Goal: Information Seeking & Learning: Learn about a topic

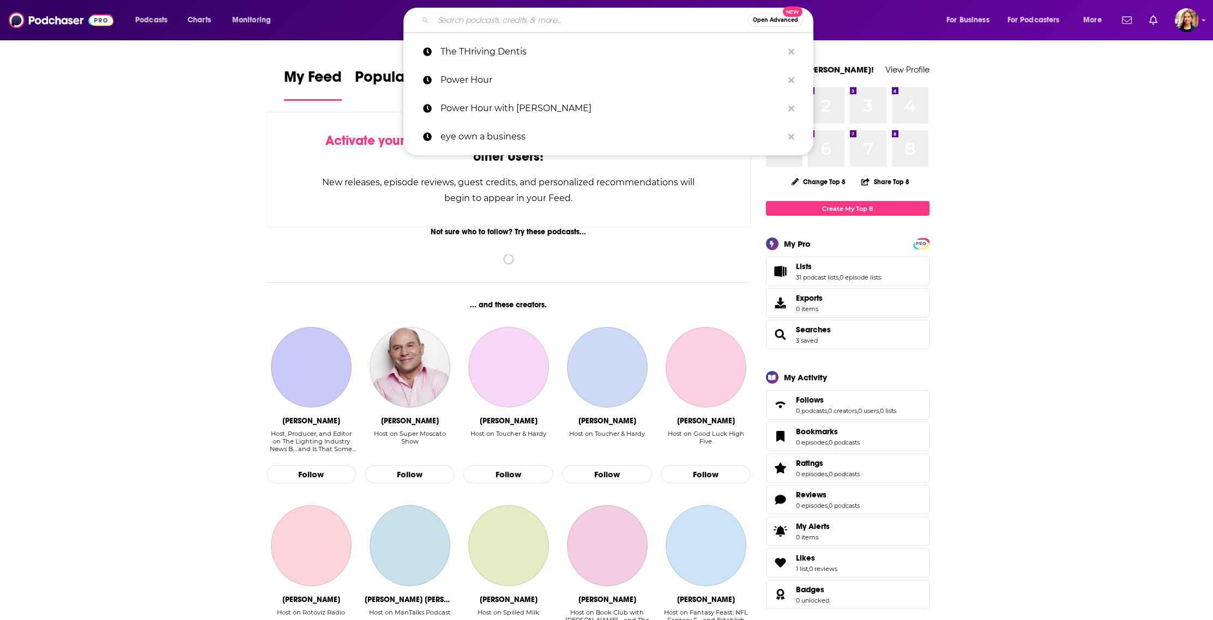
click at [498, 25] on input "Search podcasts, credits, & more..." at bounding box center [590, 19] width 315 height 17
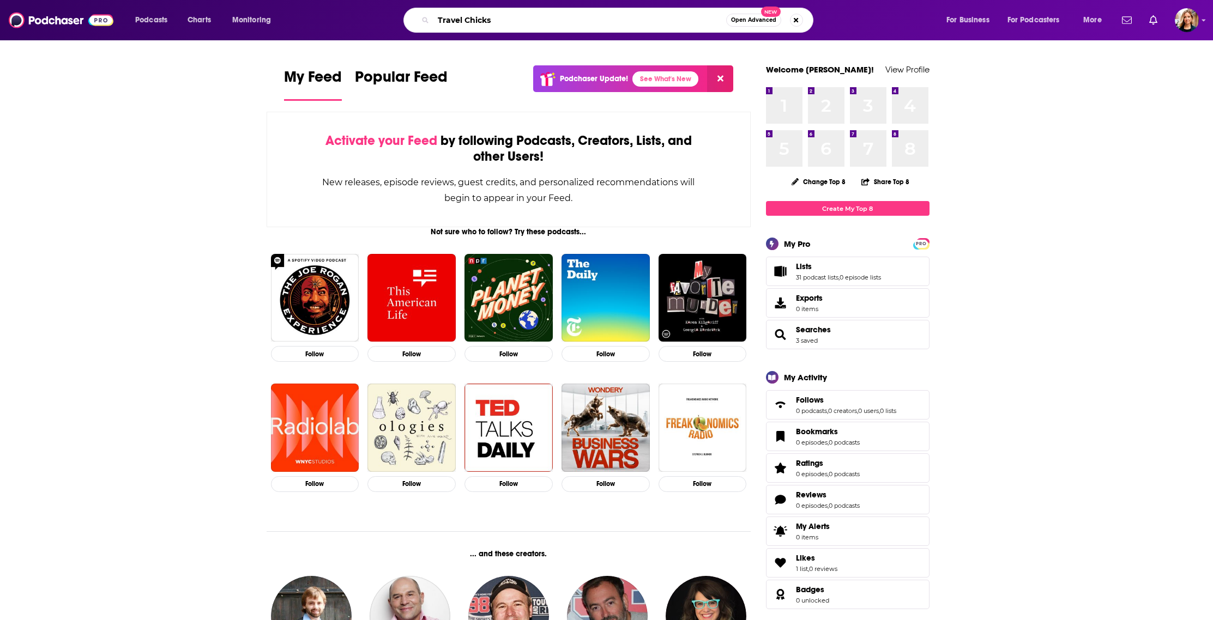
type input "Travel Chicks"
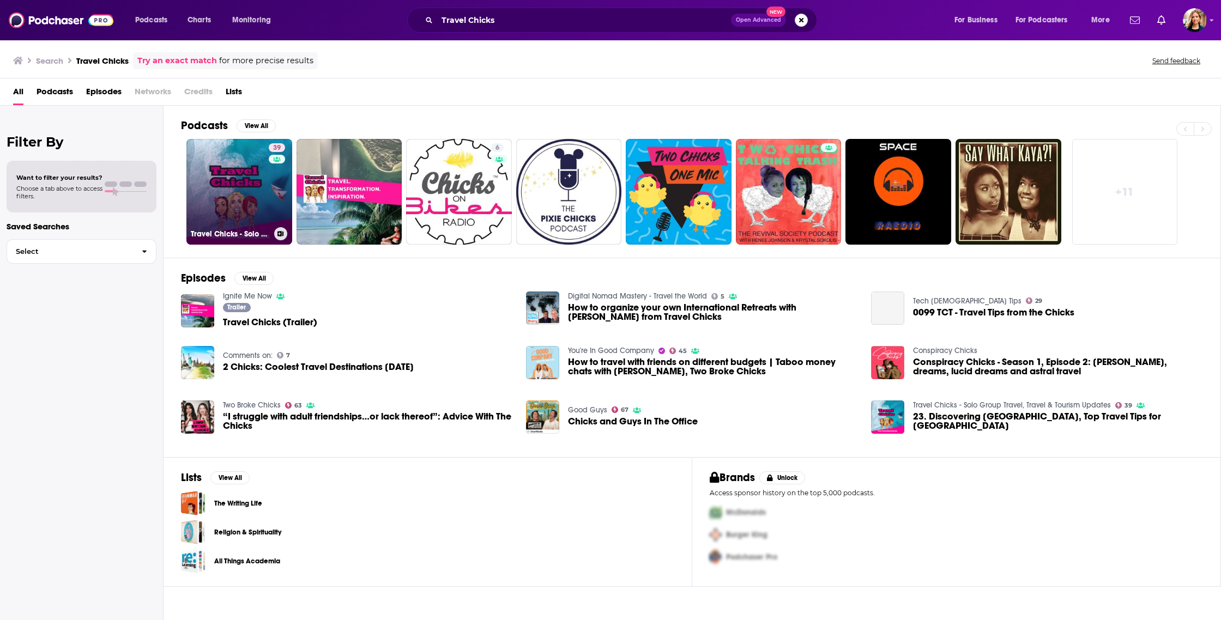
click at [236, 198] on link "39 Travel Chicks - Solo Group Travel, Travel & Tourism Updates" at bounding box center [239, 192] width 106 height 106
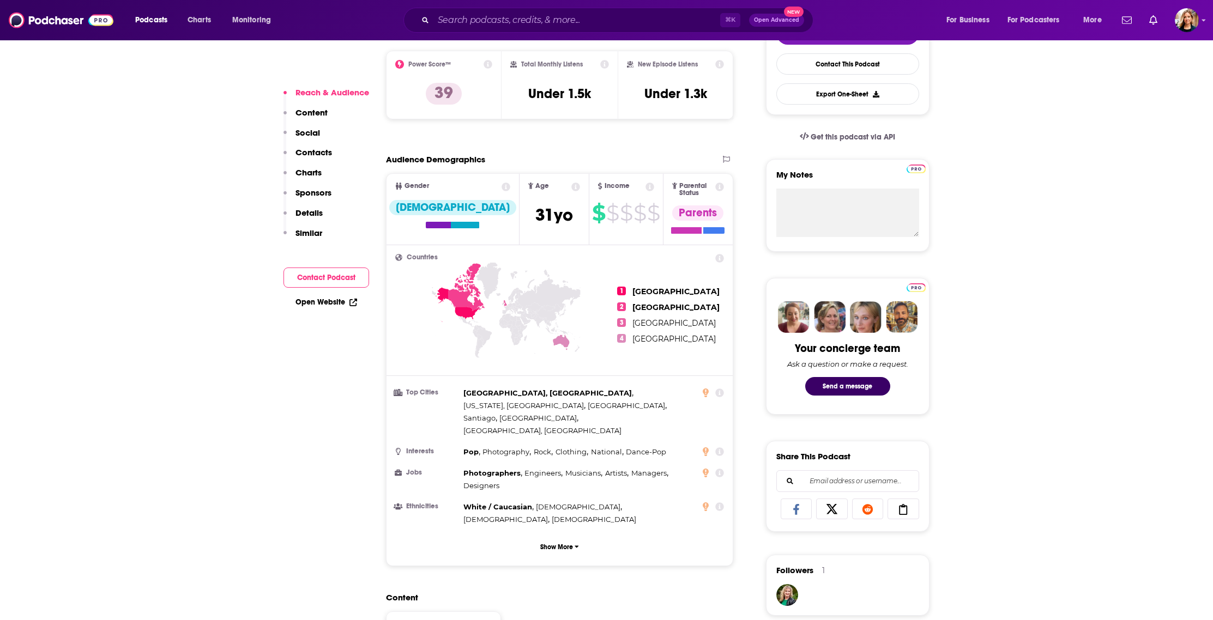
scroll to position [144, 0]
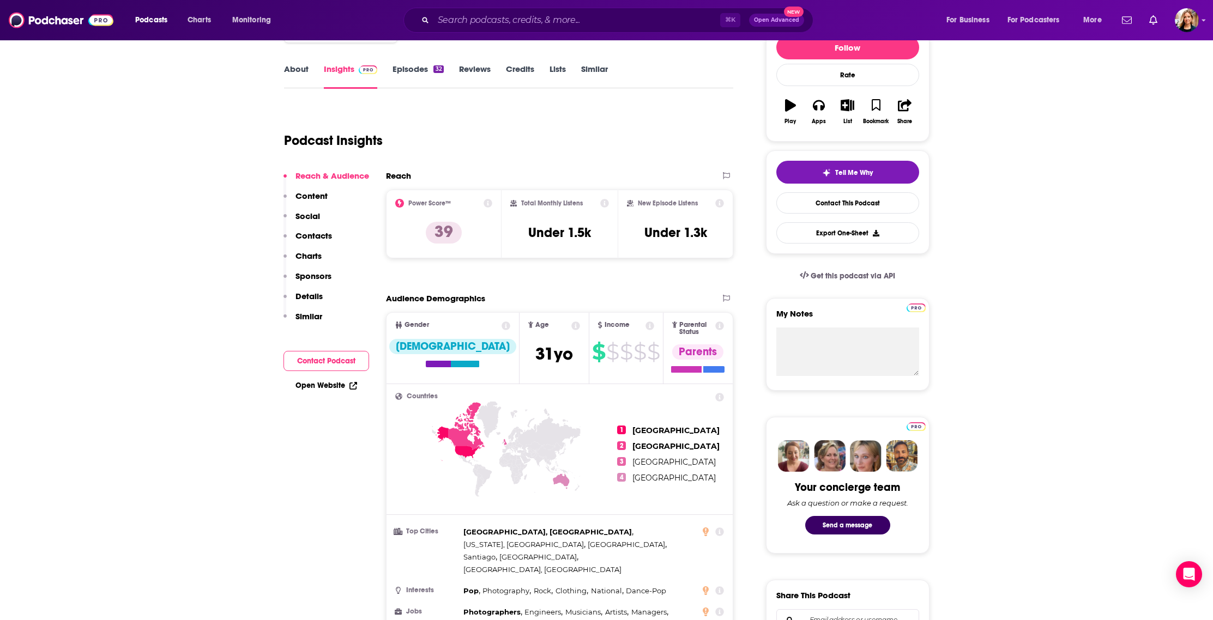
click at [301, 64] on link "About" at bounding box center [296, 76] width 25 height 25
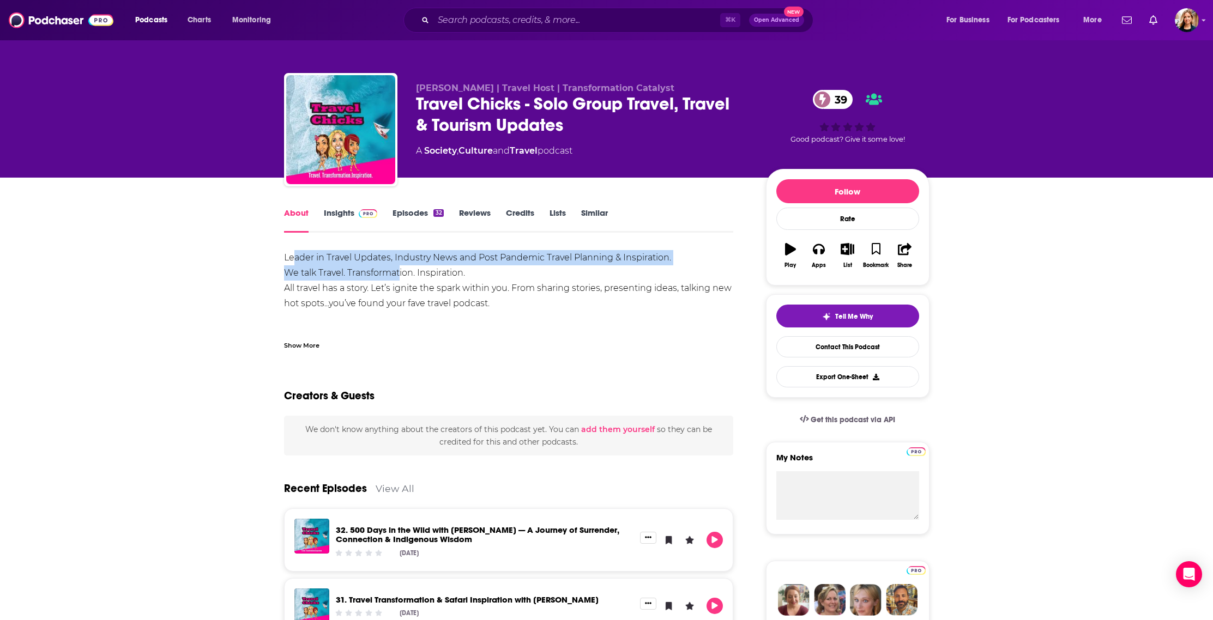
drag, startPoint x: 291, startPoint y: 253, endPoint x: 399, endPoint y: 267, distance: 108.7
click at [399, 267] on div "Leader in Travel Updates, Industry News and Post Pandemic Travel Planning & Ins…" at bounding box center [509, 341] width 450 height 183
click at [294, 258] on div "Leader in Travel Updates, Industry News and Post Pandemic Travel Planning & Ins…" at bounding box center [509, 341] width 450 height 183
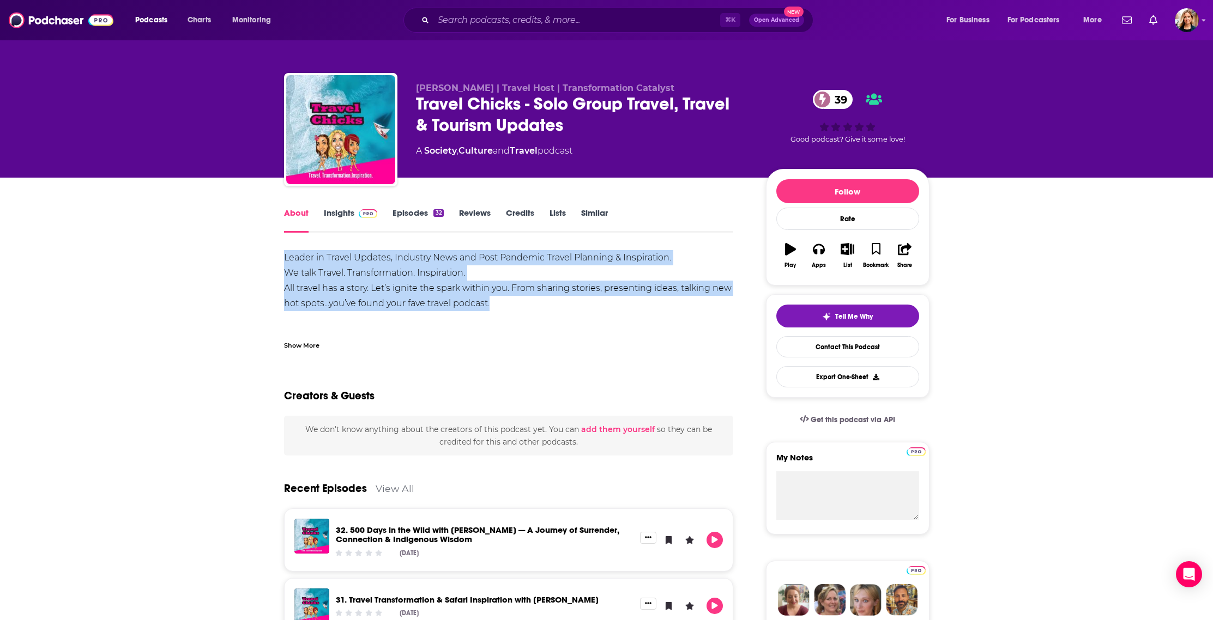
drag, startPoint x: 285, startPoint y: 257, endPoint x: 508, endPoint y: 300, distance: 227.2
click at [508, 300] on div "Leader in Travel Updates, Industry News and Post Pandemic Travel Planning & Ins…" at bounding box center [509, 341] width 450 height 183
copy div "Leader in Travel Updates, Industry News and Post Pandemic Travel Planning & Ins…"
click at [333, 212] on link "Insights" at bounding box center [351, 220] width 54 height 25
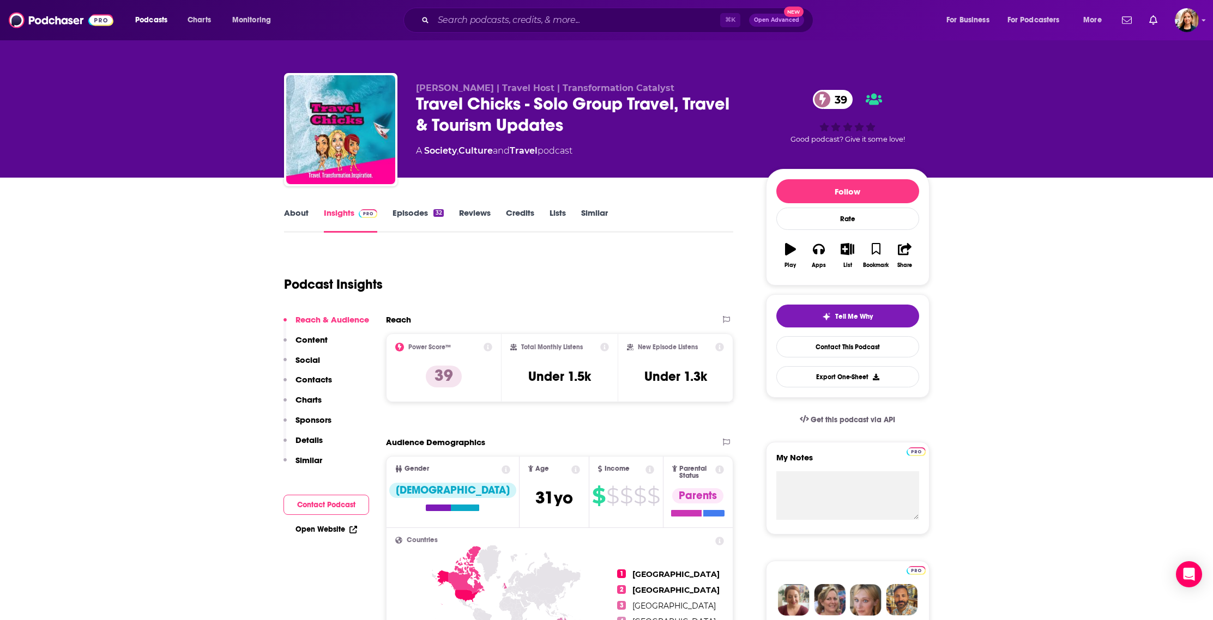
click at [298, 215] on link "About" at bounding box center [296, 220] width 25 height 25
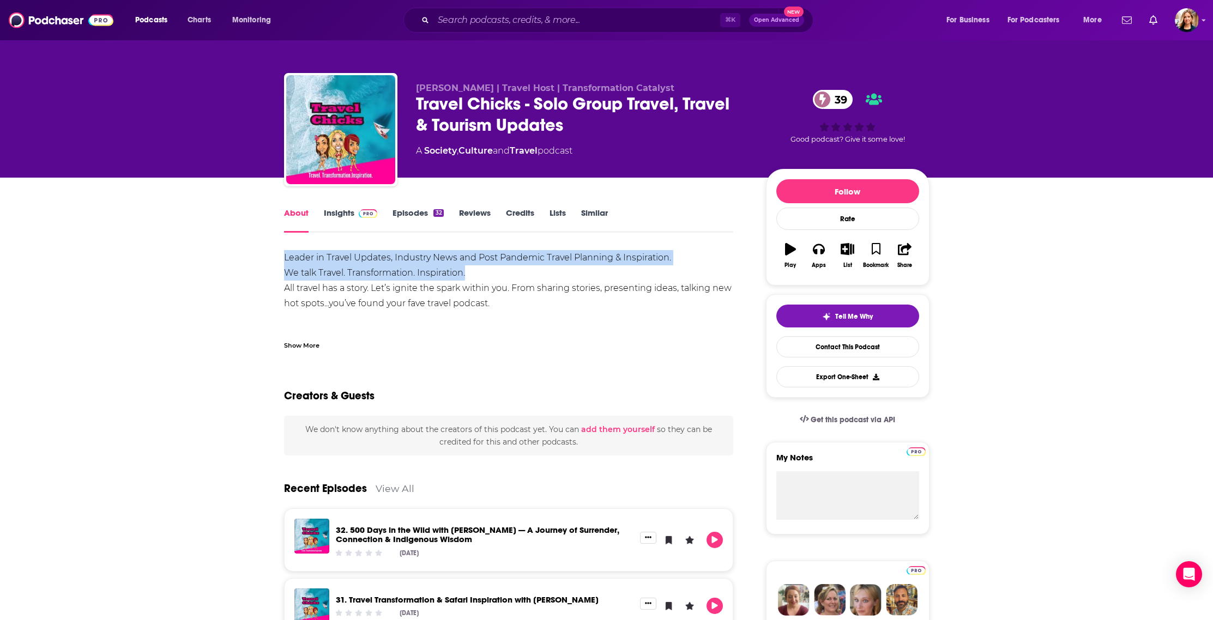
drag, startPoint x: 283, startPoint y: 257, endPoint x: 438, endPoint y: 264, distance: 154.5
click at [478, 275] on div "Leader in Travel Updates, Industry News and Post Pandemic Travel Planning & Ins…" at bounding box center [509, 341] width 450 height 183
copy div "Leader in Travel Updates, Industry News and Post Pandemic Travel Planning & Ins…"
